Goal: Task Accomplishment & Management: Use online tool/utility

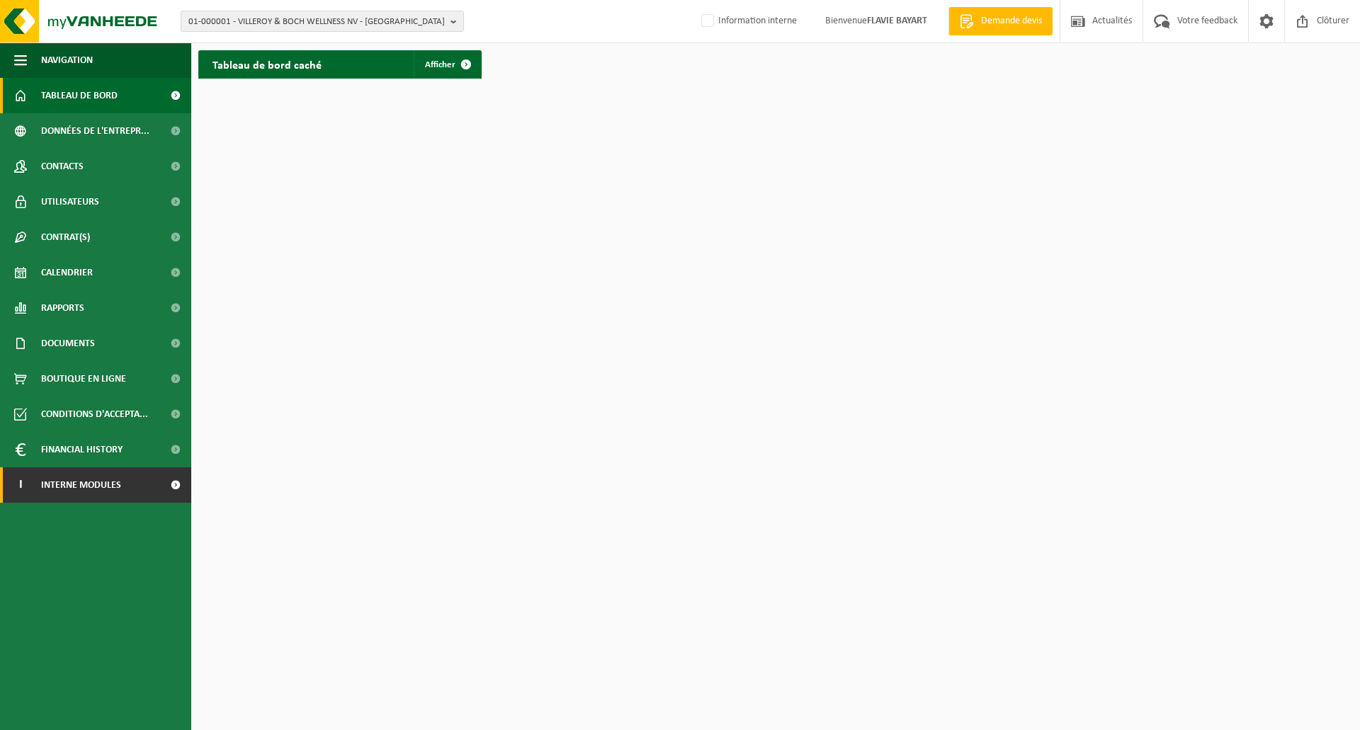
click at [153, 484] on link "I Interne modules" at bounding box center [95, 484] width 191 height 35
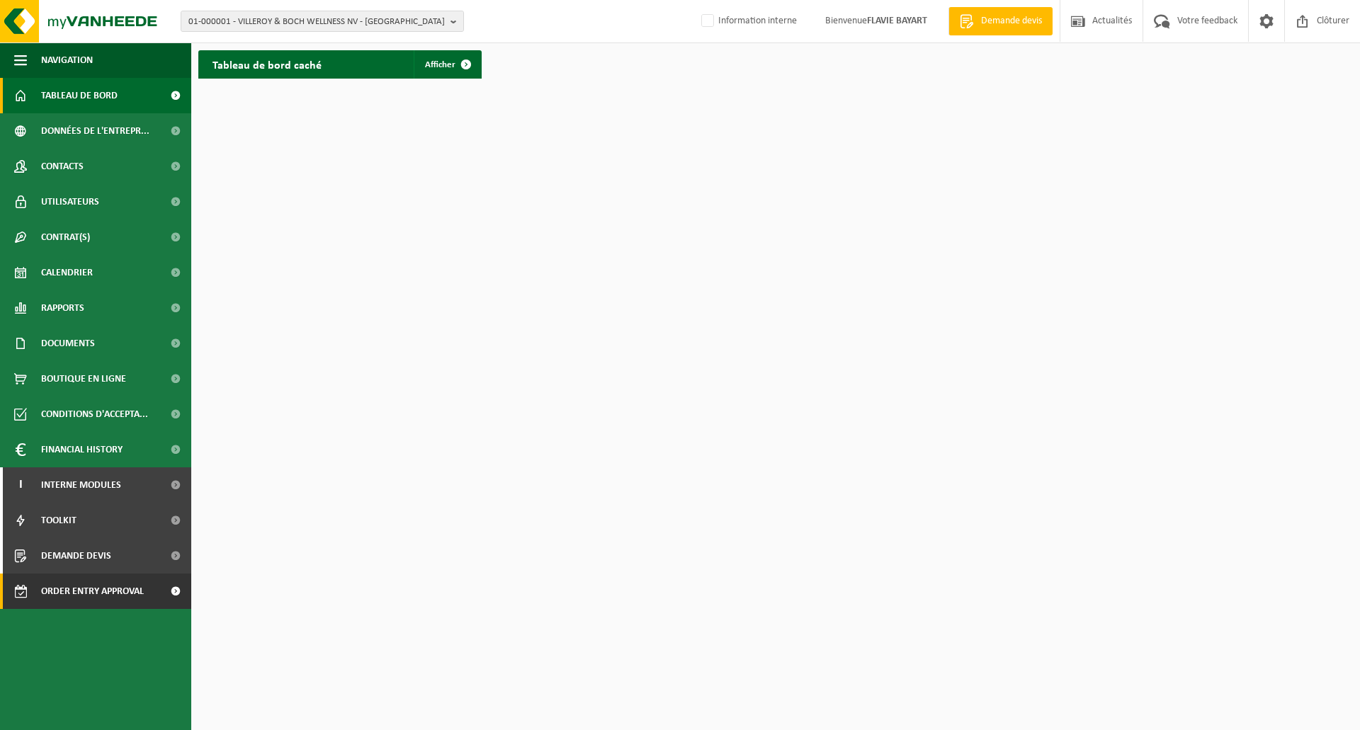
click at [123, 588] on span "Order entry approval" at bounding box center [92, 591] width 103 height 35
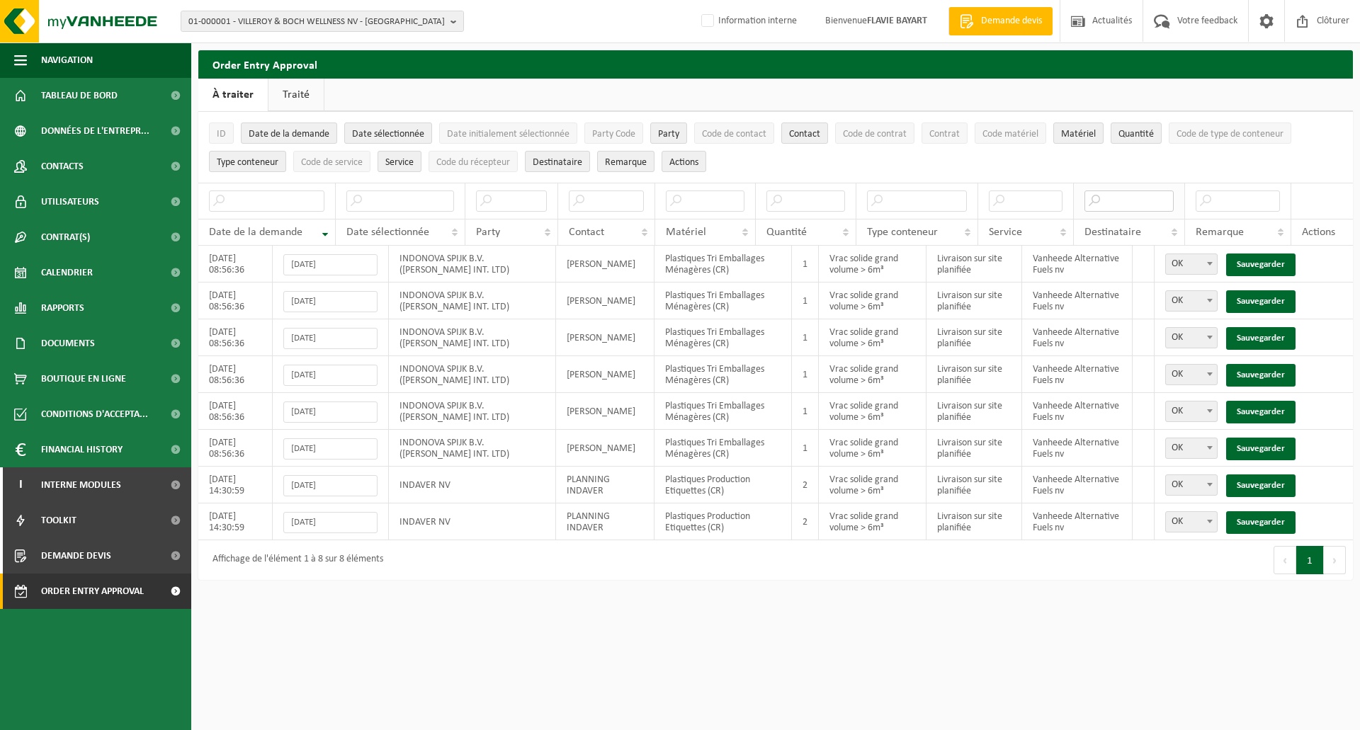
click at [1140, 207] on input "text" at bounding box center [1129, 201] width 90 height 21
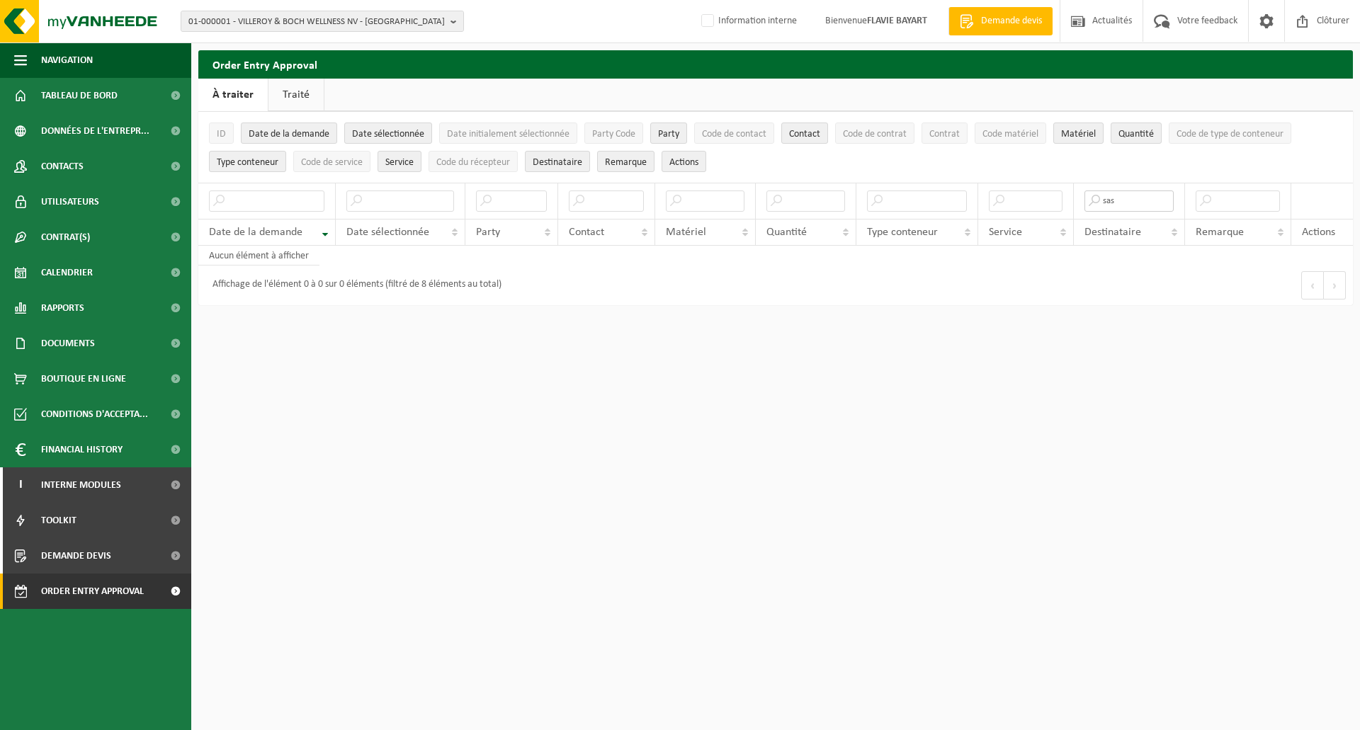
type input "sas"
click at [382, 205] on input "text" at bounding box center [400, 201] width 108 height 21
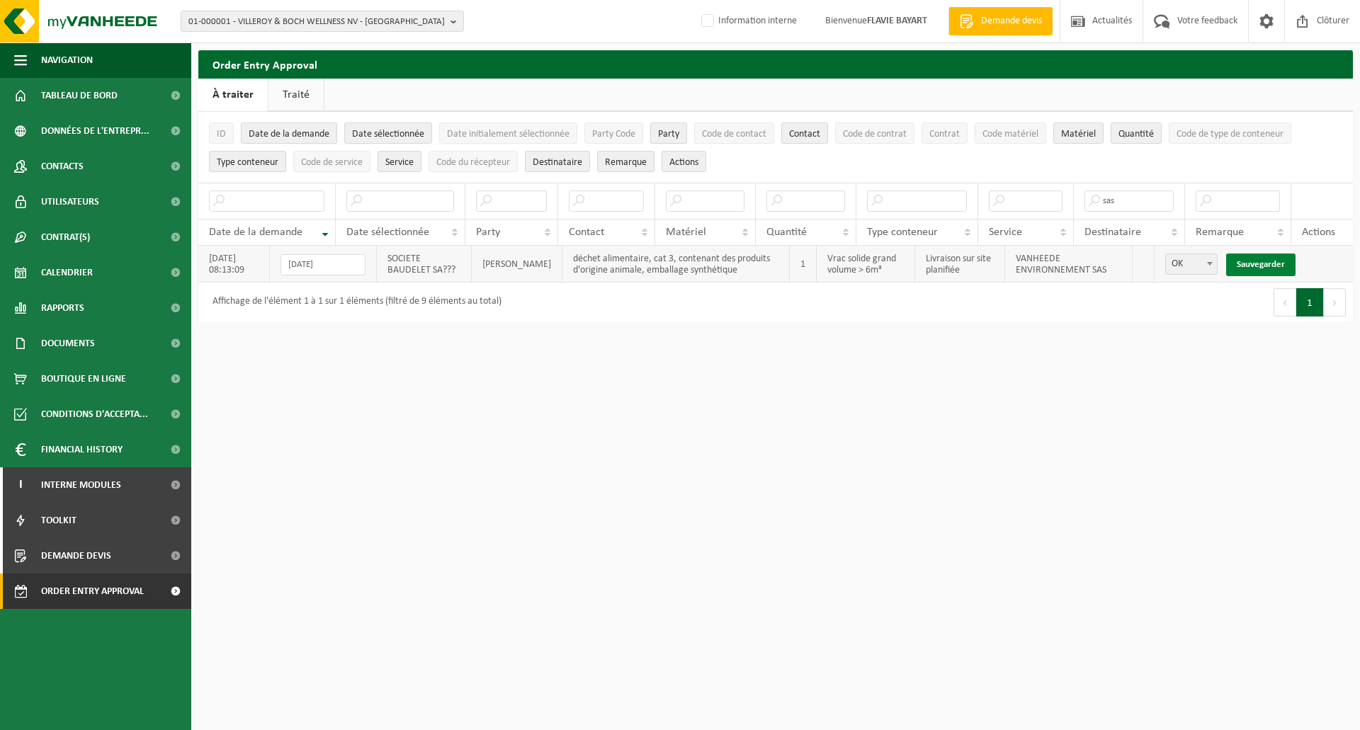
click at [1247, 264] on link "Sauvegarder" at bounding box center [1260, 265] width 69 height 23
